Goal: Task Accomplishment & Management: Manage account settings

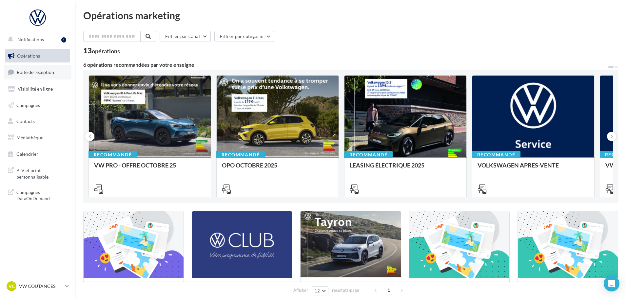
click at [46, 76] on link "Boîte de réception" at bounding box center [37, 72] width 67 height 14
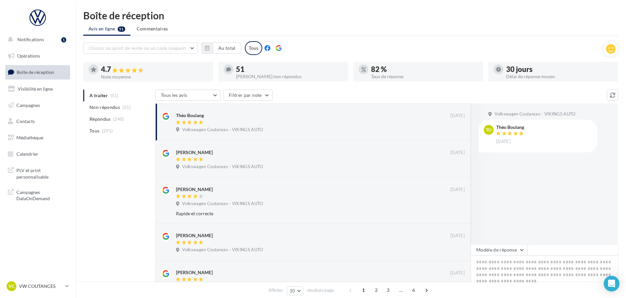
click at [40, 280] on nav "Notifications 1 Opérations Boîte de réception Visibilité en ligne Campagnes Con…" at bounding box center [37, 149] width 75 height 298
drag, startPoint x: 36, startPoint y: 290, endPoint x: 37, endPoint y: 285, distance: 5.0
click at [37, 288] on div "VC VW COUTANCES vw-cou-vau" at bounding box center [35, 287] width 56 height 10
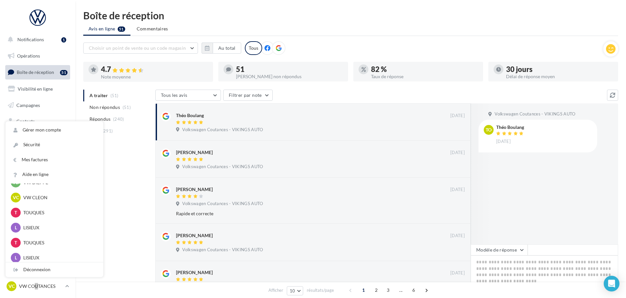
scroll to position [211, 0]
click at [46, 287] on p "VW COUTANCES" at bounding box center [41, 286] width 44 height 7
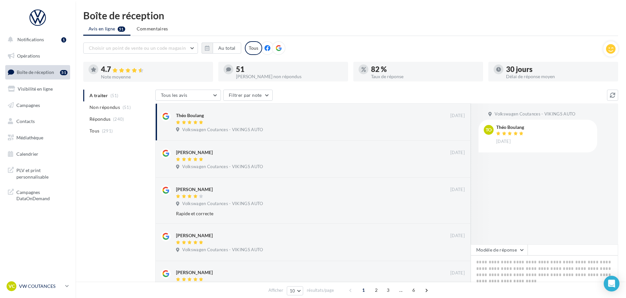
click at [49, 290] on p "VW COUTANCES" at bounding box center [41, 286] width 44 height 7
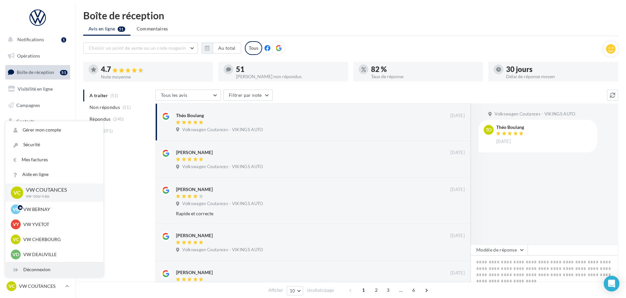
click at [44, 270] on div "Déconnexion" at bounding box center [55, 270] width 98 height 15
